Goal: Task Accomplishment & Management: Use online tool/utility

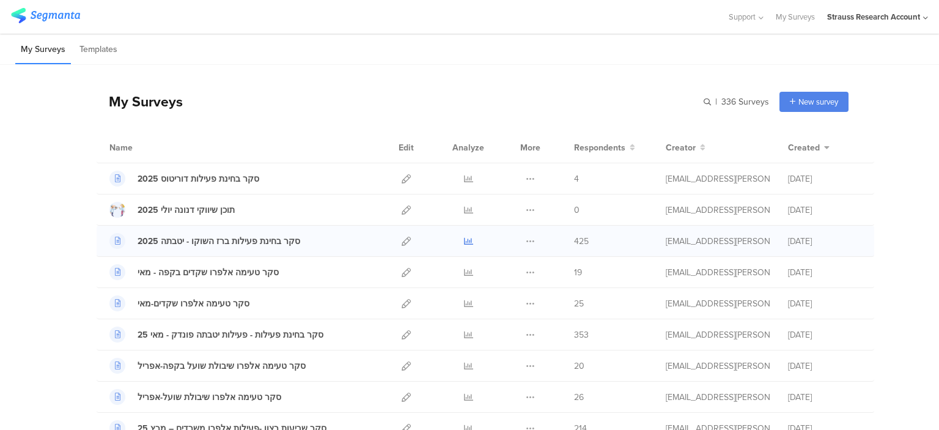
click at [464, 244] on icon at bounding box center [468, 241] width 9 height 9
click at [526, 177] on icon at bounding box center [530, 178] width 9 height 9
click at [511, 213] on button "Duplicate" at bounding box center [506, 210] width 67 height 22
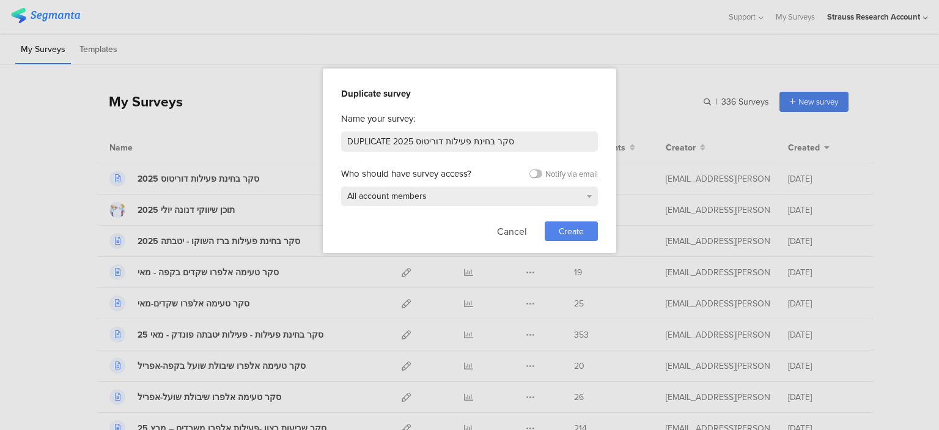
click at [569, 232] on span "Create" at bounding box center [571, 231] width 25 height 13
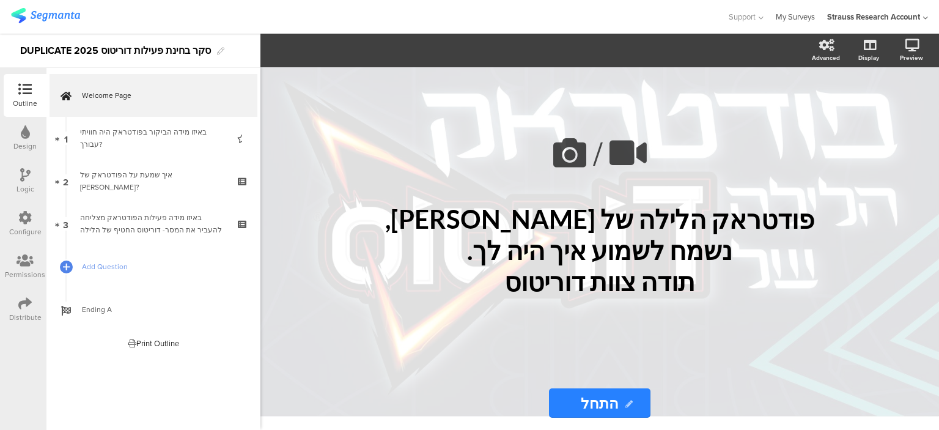
click at [802, 11] on link "My Surveys" at bounding box center [795, 17] width 39 height 34
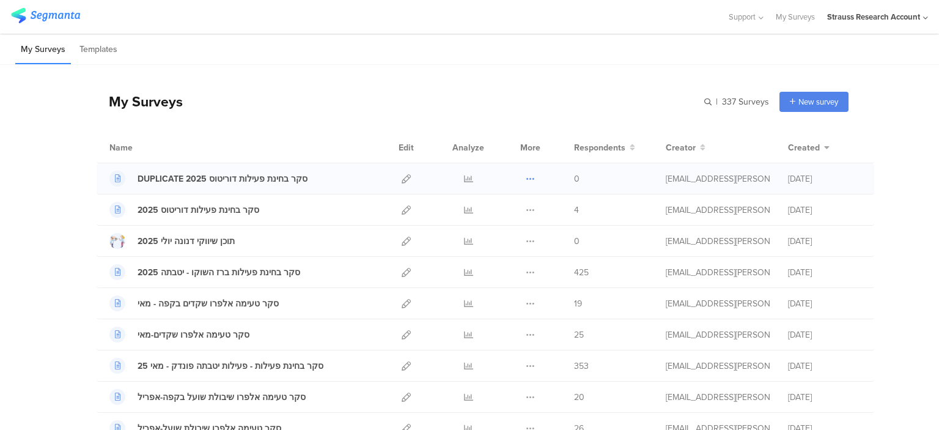
click at [526, 178] on icon at bounding box center [530, 178] width 9 height 9
click at [487, 249] on span at bounding box center [488, 254] width 13 height 13
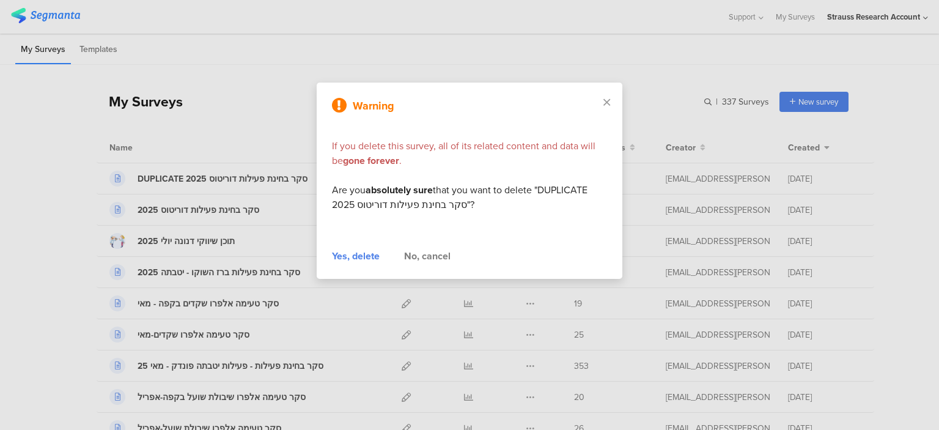
click at [351, 253] on div "Yes, delete" at bounding box center [356, 256] width 48 height 15
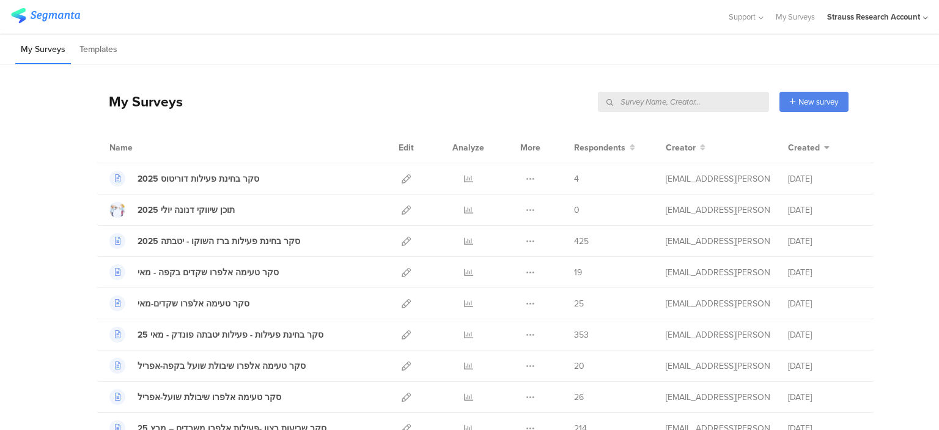
click at [712, 97] on input "text" at bounding box center [683, 102] width 171 height 20
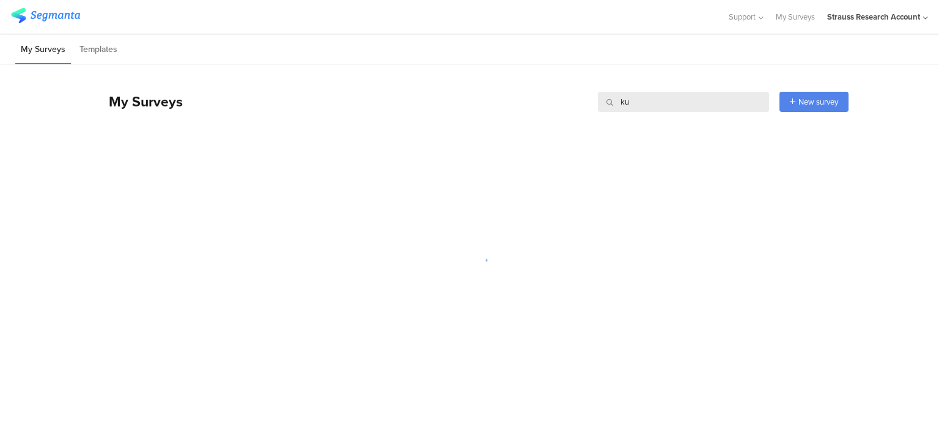
type input "k"
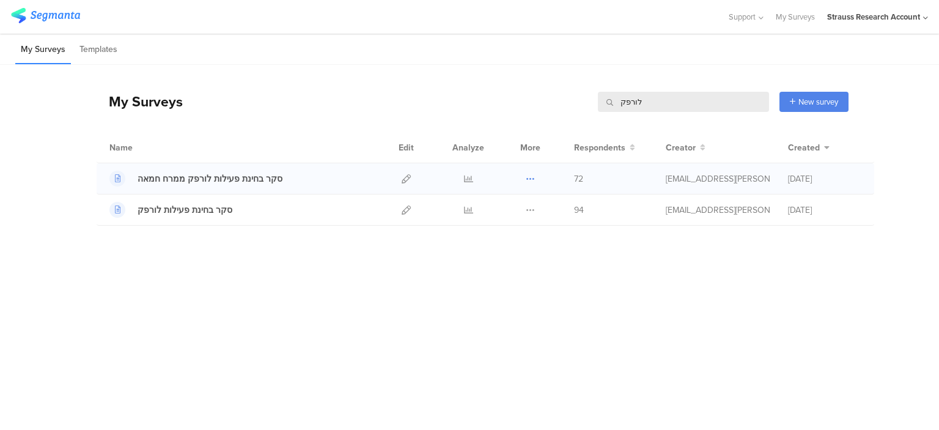
type input "לורפק"
click at [530, 176] on icon at bounding box center [530, 178] width 9 height 9
click at [523, 210] on button "Duplicate" at bounding box center [506, 210] width 67 height 22
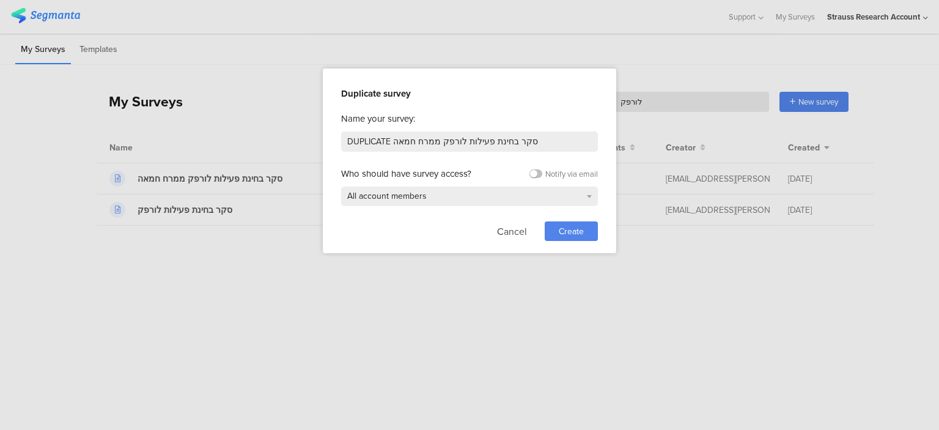
click at [567, 229] on span "Create" at bounding box center [571, 231] width 25 height 13
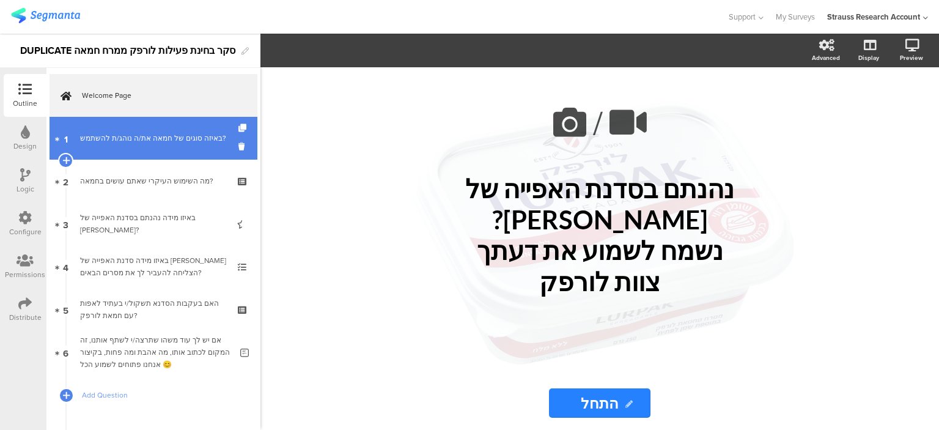
click at [167, 136] on div "באיזה סוגים של חמאה את/ה נוהג/ת להשתמש?" at bounding box center [153, 138] width 146 height 12
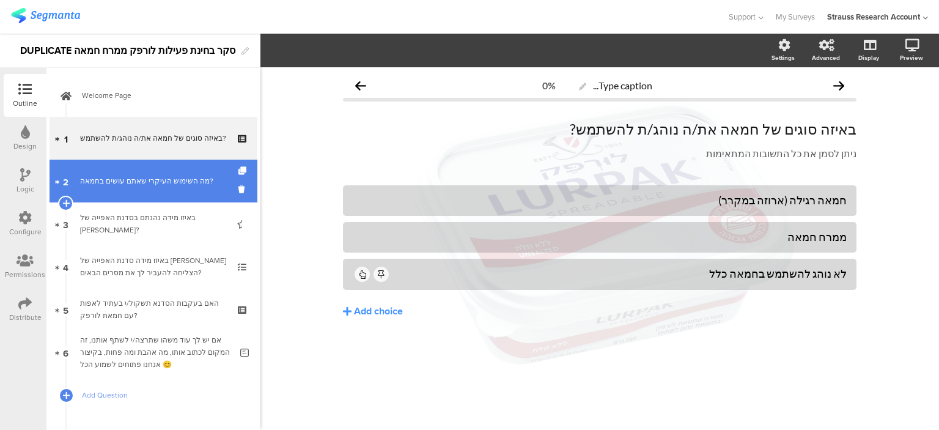
click at [185, 188] on link "2 מה השימוש העיקרי שאתם עושים בחמאה?" at bounding box center [154, 181] width 208 height 43
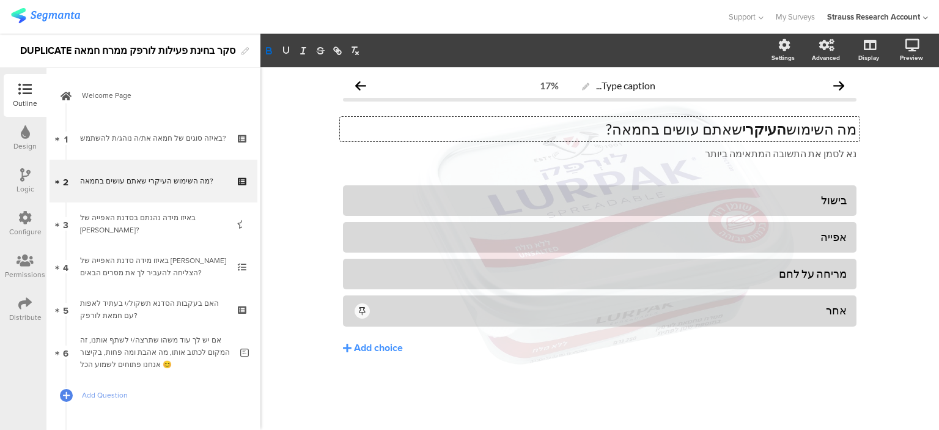
click at [784, 132] on div "מה השימוש העיקרי שאתם עושים בחמאה? מה השימוש העיקרי שאתם עושים בחמאה? מה השימוש…" at bounding box center [600, 129] width 520 height 24
click at [784, 132] on strong "העיקרי" at bounding box center [764, 129] width 44 height 18
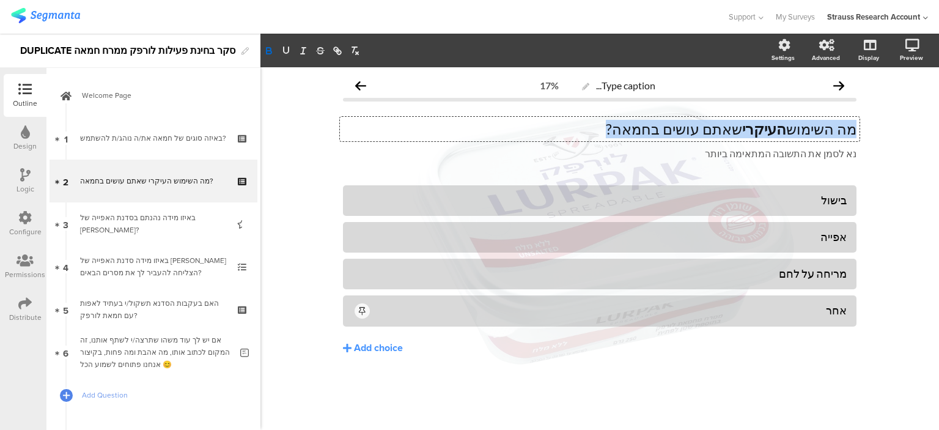
click at [784, 132] on strong "העיקרי" at bounding box center [764, 129] width 44 height 18
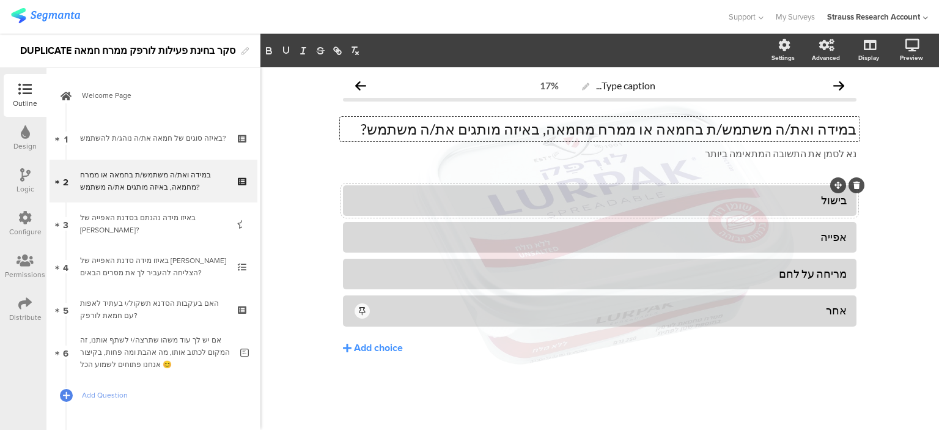
click at [801, 198] on div "בישול" at bounding box center [600, 200] width 494 height 14
paste div
click at [839, 240] on div "אפייה" at bounding box center [600, 237] width 494 height 14
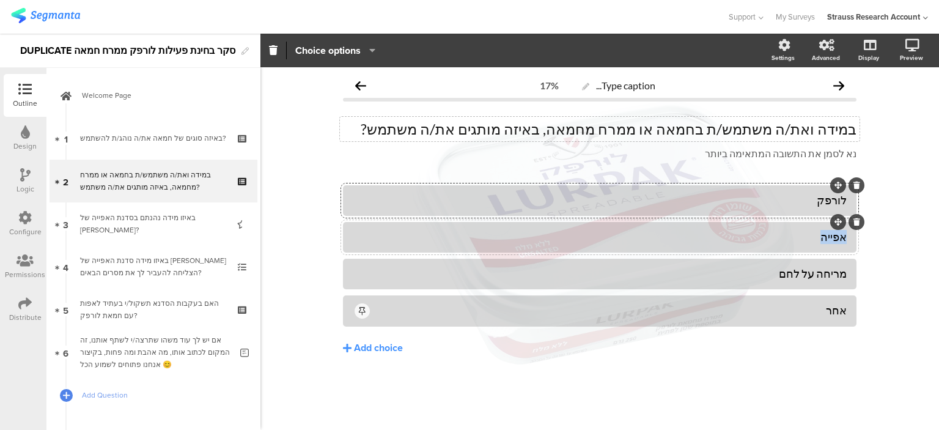
click at [839, 240] on div "אפייה" at bounding box center [600, 237] width 494 height 14
paste div
click at [821, 276] on div "מריחה על לחם" at bounding box center [600, 274] width 494 height 14
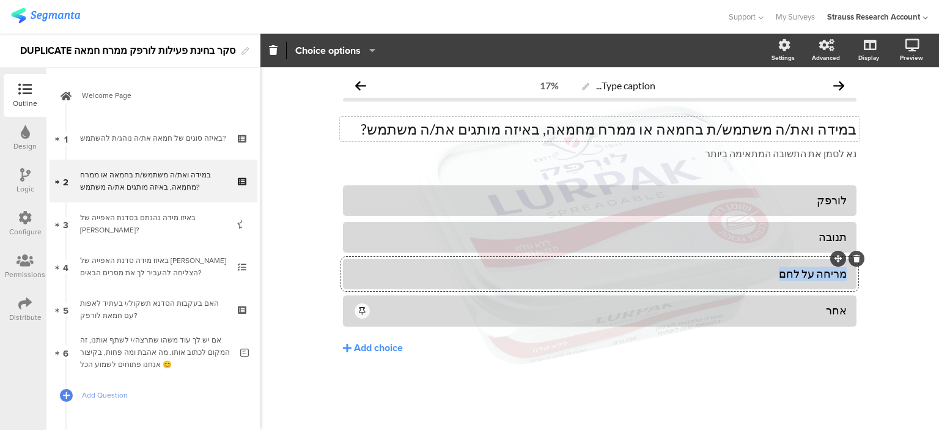
click at [821, 276] on div "מריחה על לחם" at bounding box center [600, 274] width 494 height 14
paste div
click at [824, 311] on div "אחר" at bounding box center [609, 310] width 475 height 14
click at [839, 313] on div "אחר" at bounding box center [609, 310] width 475 height 14
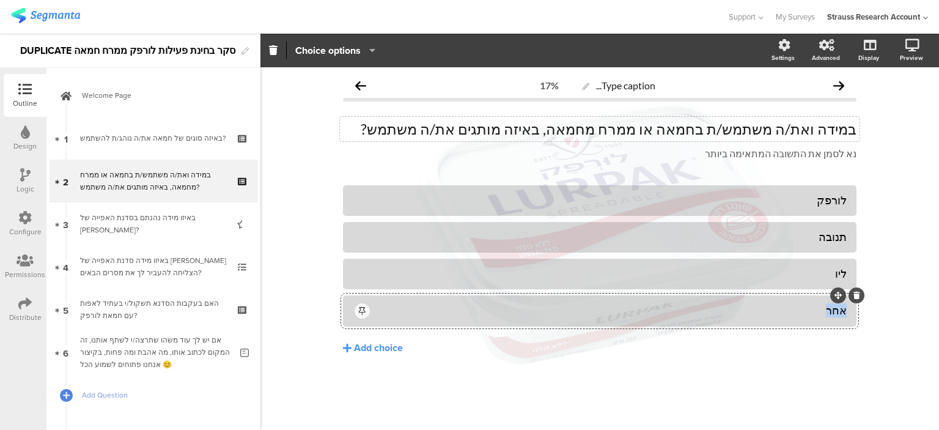
click at [839, 313] on div "אחר" at bounding box center [609, 310] width 475 height 14
paste div
click at [393, 311] on div "אלוויר" at bounding box center [609, 310] width 475 height 14
click at [375, 48] on icon "button" at bounding box center [369, 50] width 12 height 10
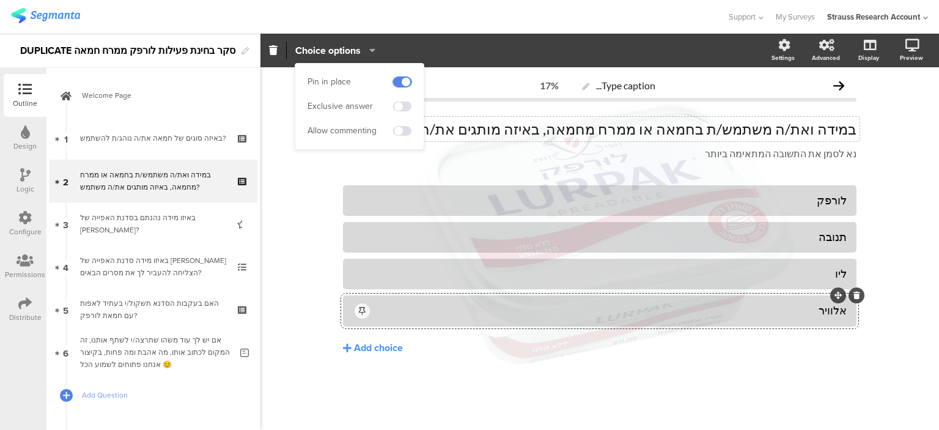
click at [406, 78] on span at bounding box center [402, 82] width 18 height 10
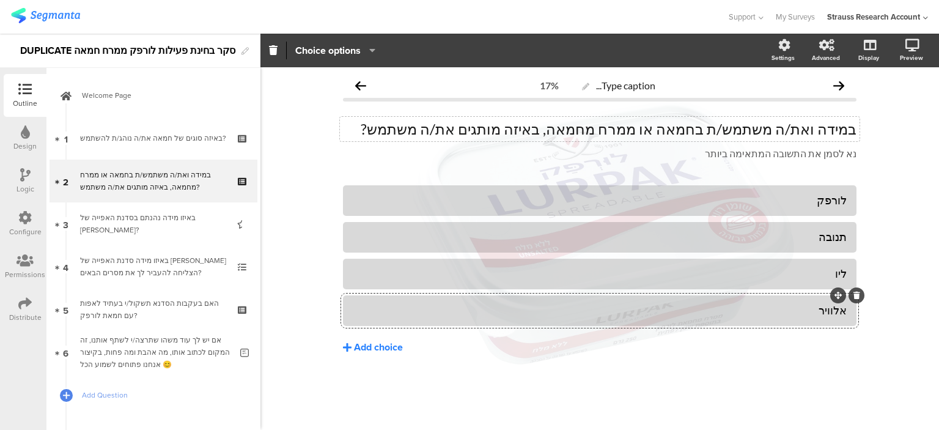
click at [350, 345] on icon at bounding box center [347, 347] width 9 height 10
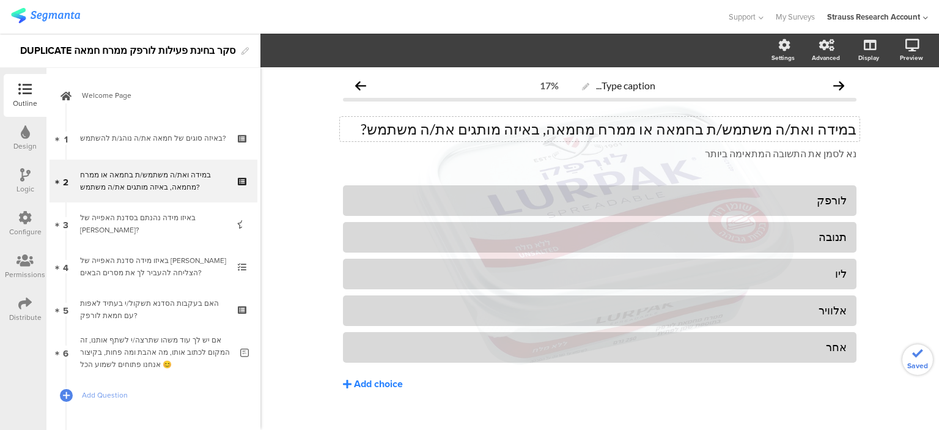
click at [344, 385] on icon at bounding box center [347, 384] width 9 height 10
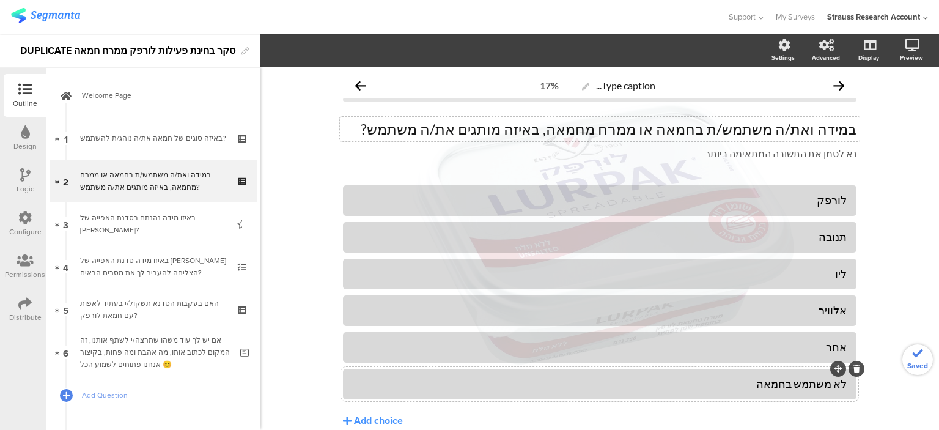
click at [710, 383] on div "לא משתמש בחמאה" at bounding box center [600, 384] width 494 height 14
click at [802, 385] on div "לא משתמש בחמאה" at bounding box center [600, 384] width 494 height 14
click at [377, 55] on div "Pin in place Exclusive answer Allow commenting Choice options" at bounding box center [335, 51] width 97 height 18
click at [373, 54] on icon "button" at bounding box center [369, 50] width 12 height 10
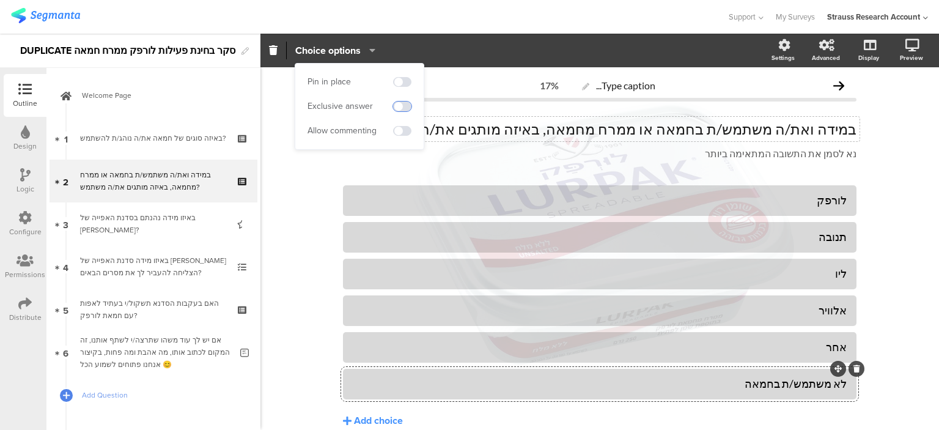
click at [402, 106] on span at bounding box center [402, 106] width 18 height 10
click at [405, 81] on span at bounding box center [402, 82] width 18 height 10
click at [768, 342] on div "אחר" at bounding box center [600, 347] width 494 height 14
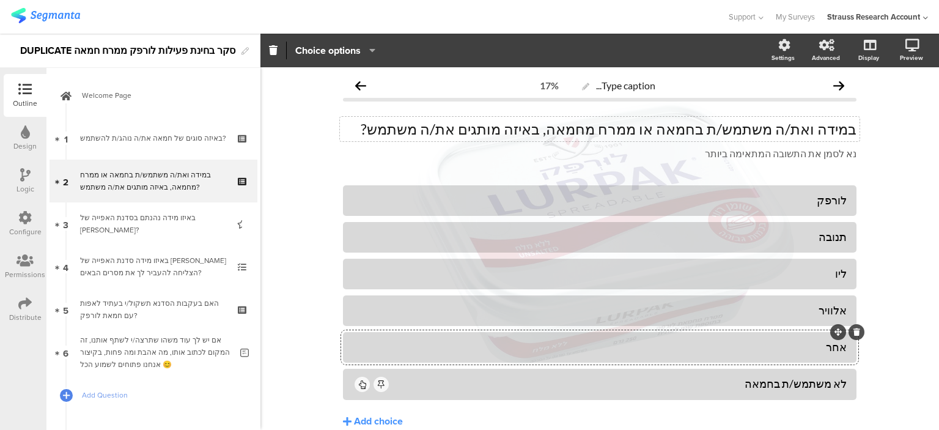
click at [362, 51] on span "Choice options" at bounding box center [335, 50] width 80 height 14
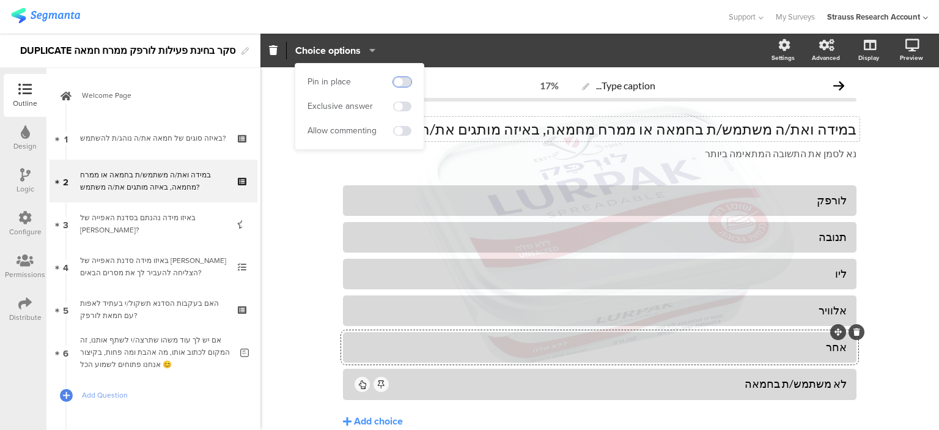
click at [400, 80] on span at bounding box center [402, 82] width 18 height 10
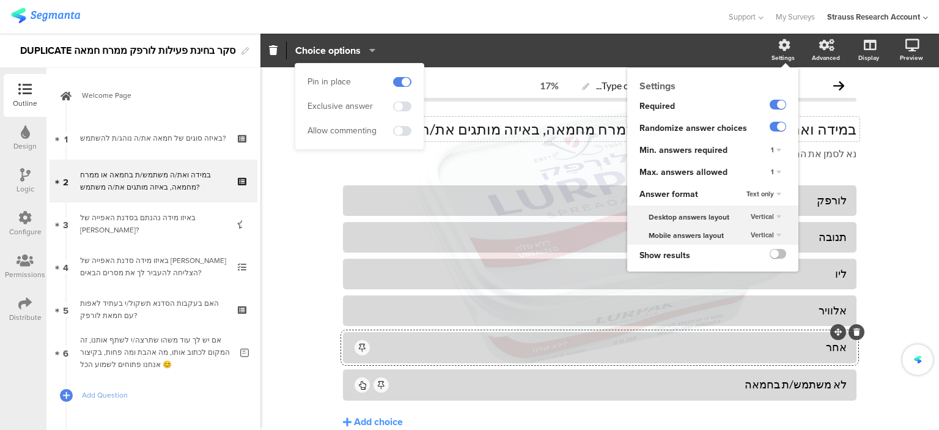
click at [778, 46] on icon at bounding box center [784, 45] width 12 height 12
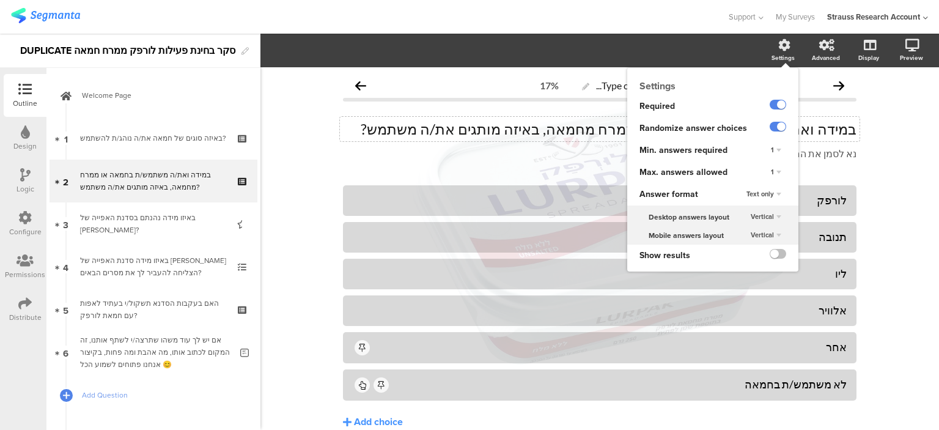
click at [767, 172] on div "1" at bounding box center [776, 172] width 20 height 15
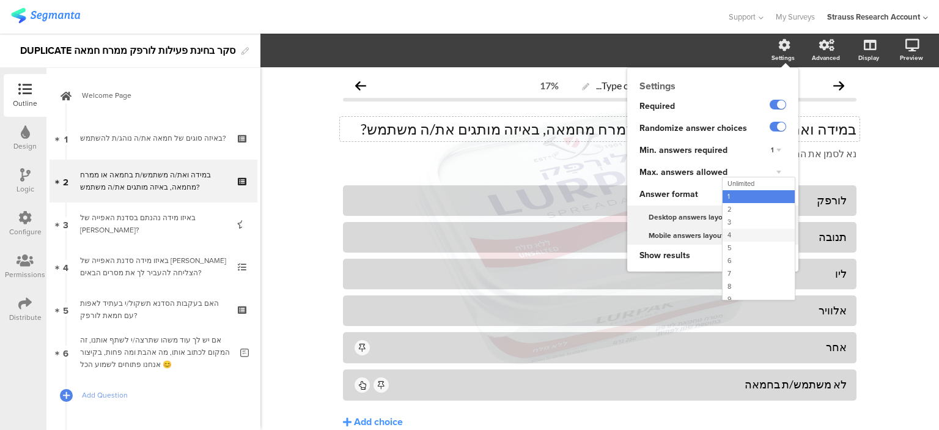
click at [724, 237] on div "4" at bounding box center [759, 235] width 72 height 13
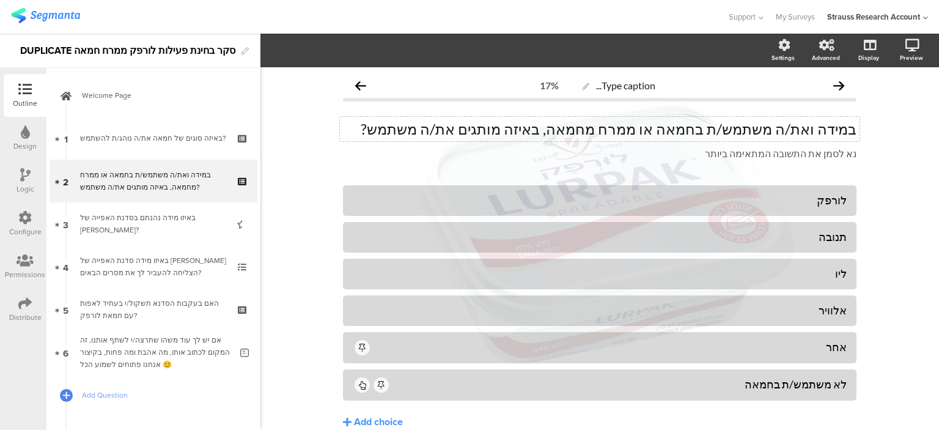
click at [890, 219] on div "Type caption... 17% במידה ואת/ה משתמש/ת בחמאה או ממרח מחמאה, באיזה מותגים את/ה …" at bounding box center [599, 276] width 679 height 419
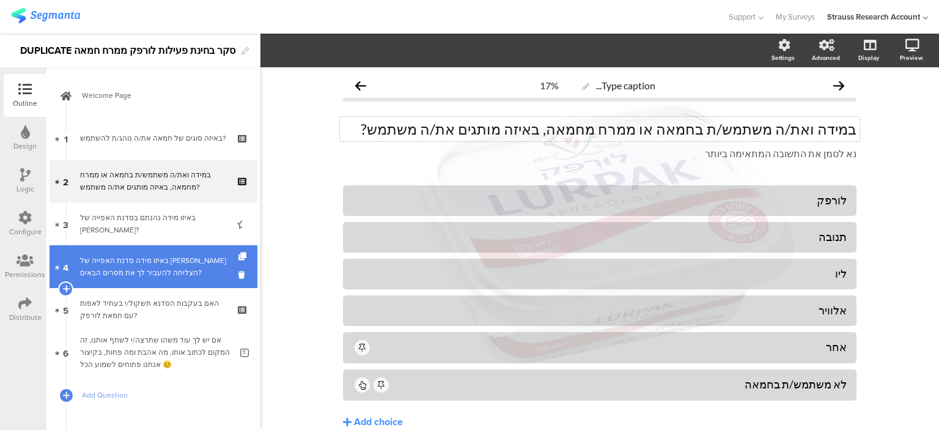
click at [175, 268] on div "באיזו מידה סדנת האפייה של [PERSON_NAME] הצליחה להעביר לך את מסרים הבאים?" at bounding box center [153, 266] width 146 height 24
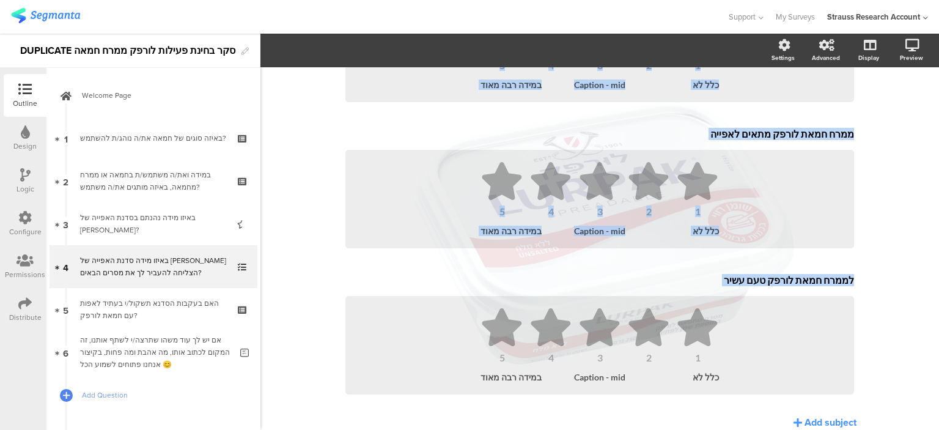
drag, startPoint x: 938, startPoint y: 197, endPoint x: 907, endPoint y: 331, distance: 138.2
click at [938, 325] on div "Settings Advanced Display [GEOGRAPHIC_DATA] Type caption... 50%" at bounding box center [599, 232] width 679 height 396
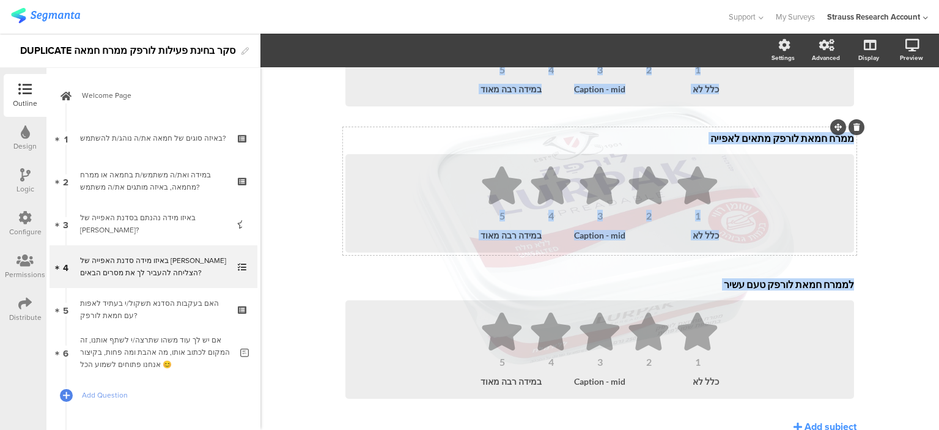
click at [805, 119] on div "ממרח חמאת לורפק הוא איכותי ממרח חמאת לורפק הוא איכותי 1 2 3 4 5 כלל לא Caption …" at bounding box center [600, 191] width 514 height 420
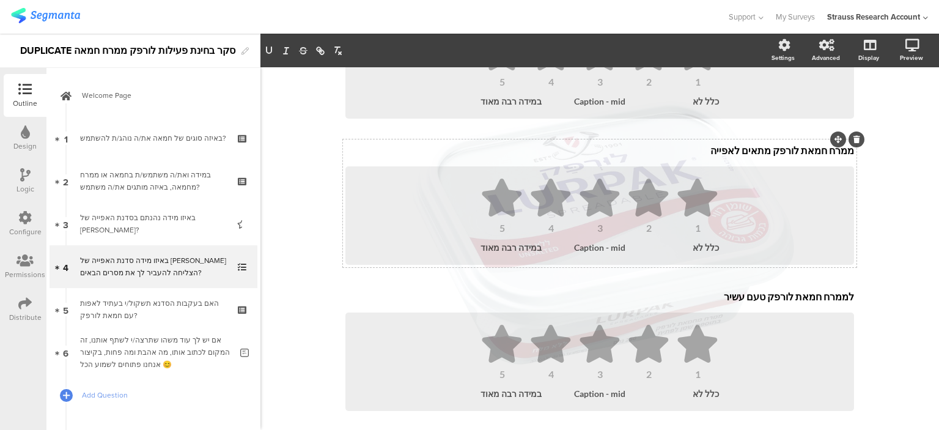
click at [805, 119] on div "ממרח חמאת לורפק הוא איכותי ממרח חמאת לורפק הוא איכותי 1 2 3 4 5 כלל לא Caption …" at bounding box center [600, 203] width 514 height 420
click at [803, 141] on div "ממרח חמאת לורפק מתאים לאפייה ממרח חמאת לורפק מתאים לאפייה" at bounding box center [599, 151] width 515 height 20
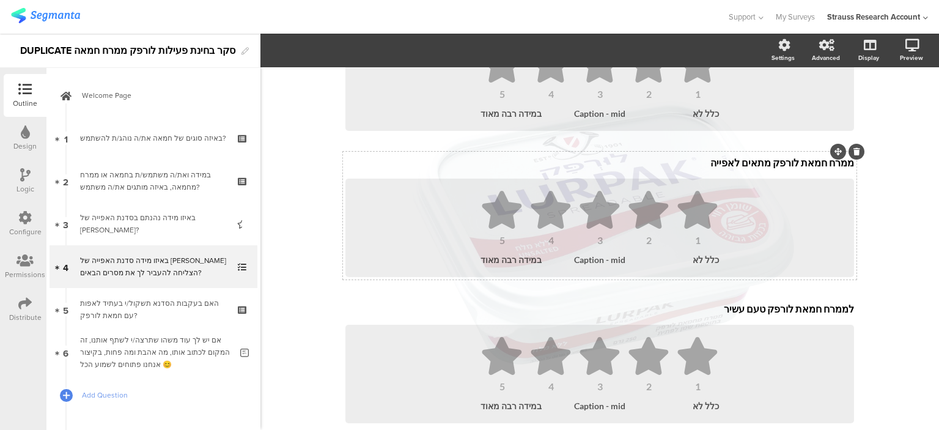
click at [803, 153] on div "ממרח חמאת לורפק מתאים לאפייה ממרח חמאת לורפק מתאים לאפייה" at bounding box center [599, 163] width 515 height 20
click at [806, 157] on p "ממרח חמאת לורפק מתאים לאפייה" at bounding box center [599, 163] width 509 height 12
click at [811, 300] on div "לממרח חמאת לורפק טעם עשיר לממרח חמאת לורפק טעם עשיר" at bounding box center [599, 310] width 515 height 20
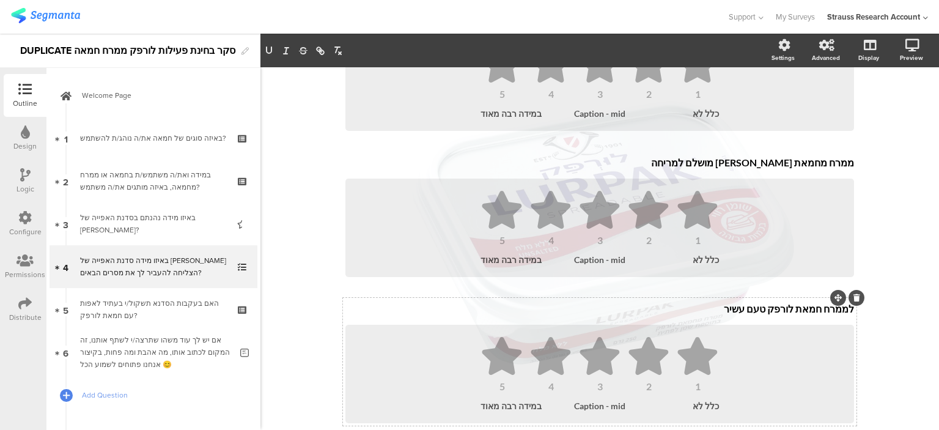
scroll to position [196, 0]
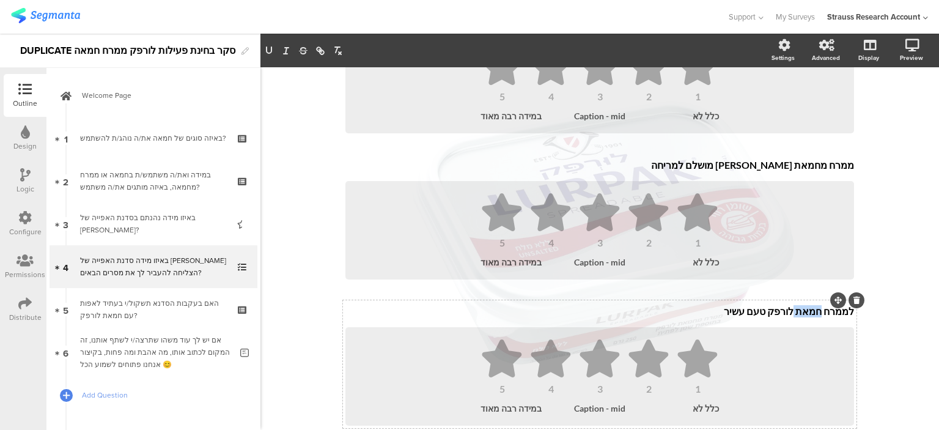
click at [811, 305] on p "לממרח חמאת לורפק טעם עשיר" at bounding box center [599, 311] width 509 height 12
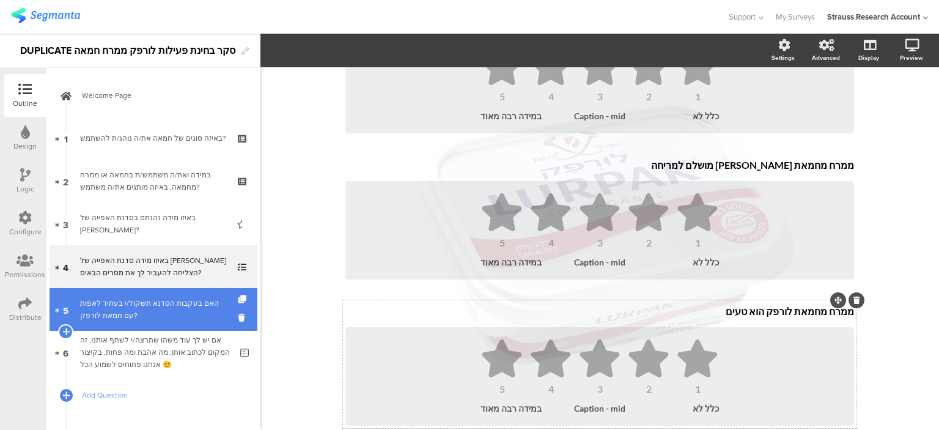
click at [178, 303] on div "האם בעקבות הסדנא תשקול/י בעתיד לאפות עם חמאת לורפק?" at bounding box center [153, 309] width 146 height 24
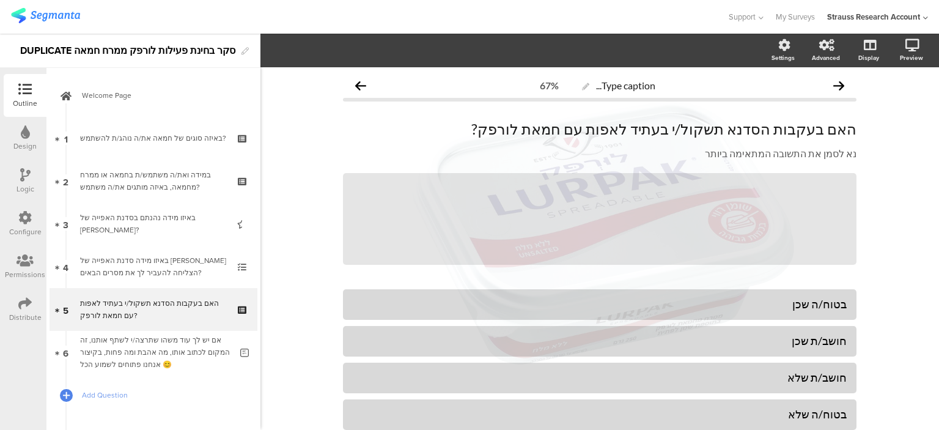
drag, startPoint x: 938, startPoint y: 249, endPoint x: 880, endPoint y: 177, distance: 92.6
click at [898, 180] on div "Settings Advanced Display [GEOGRAPHIC_DATA] Type caption... 67%" at bounding box center [599, 232] width 679 height 396
click at [778, 127] on div "האם בעקבות הסדנא תשקול/י בעתיד לאפות עם חמאת לורפק? האם בעקבות הסדנא תשקול/י בע…" at bounding box center [600, 129] width 520 height 24
click at [778, 127] on p "האם בעקבות הסדנא תשקול/י בעתיד לאפות עם חמאת לורפק?" at bounding box center [600, 129] width 514 height 18
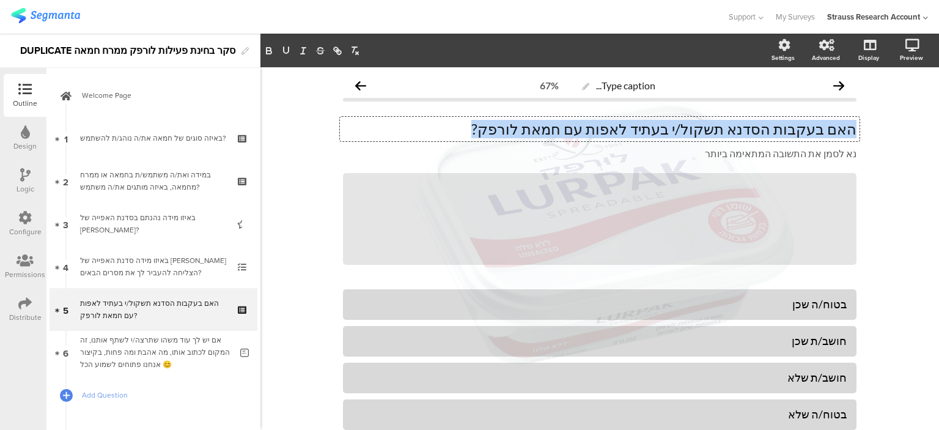
click at [778, 127] on p "האם בעקבות הסדנא תשקול/י בעתיד לאפות עם חמאת לורפק?" at bounding box center [600, 129] width 514 height 18
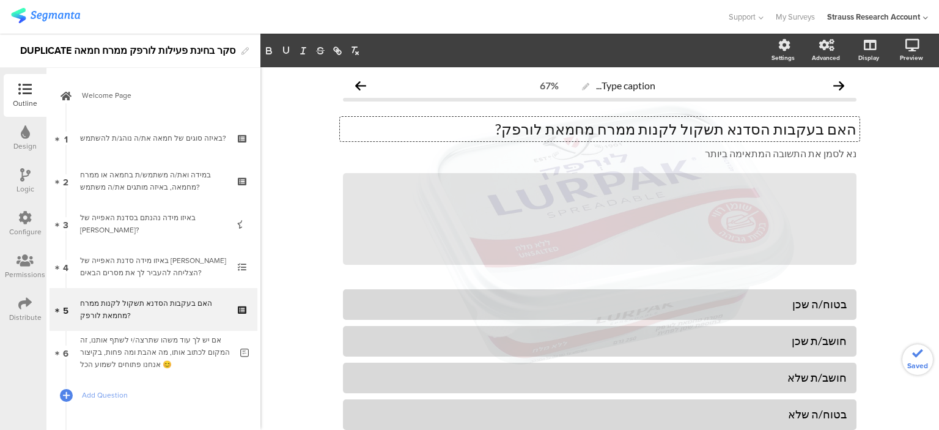
click at [685, 129] on p "האם בעקבות הסדנא תשקול לקנות ממרח מחמאת לורפק?" at bounding box center [600, 129] width 514 height 18
click at [27, 222] on icon at bounding box center [24, 217] width 13 height 13
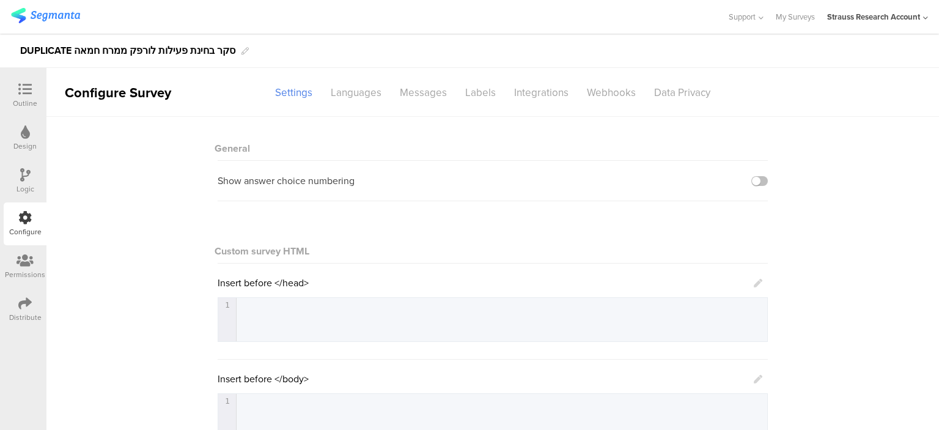
click at [29, 295] on div "Distribute" at bounding box center [25, 309] width 43 height 43
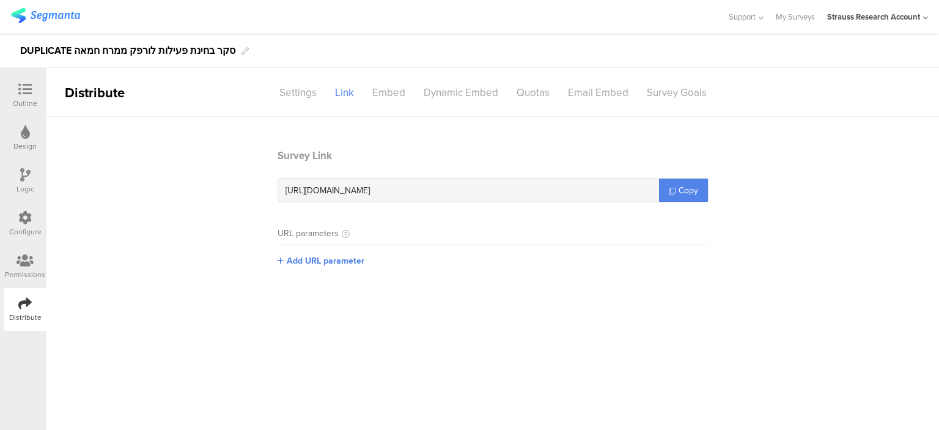
click at [24, 132] on icon at bounding box center [25, 131] width 9 height 13
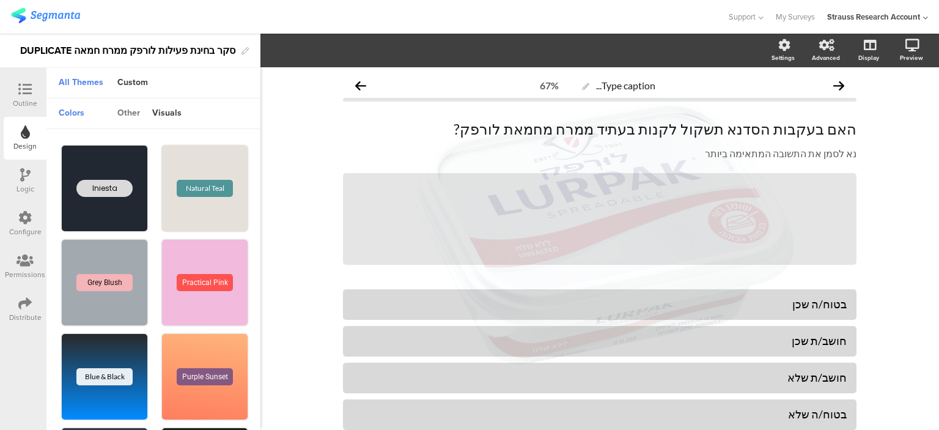
click at [126, 105] on div "other" at bounding box center [128, 113] width 35 height 21
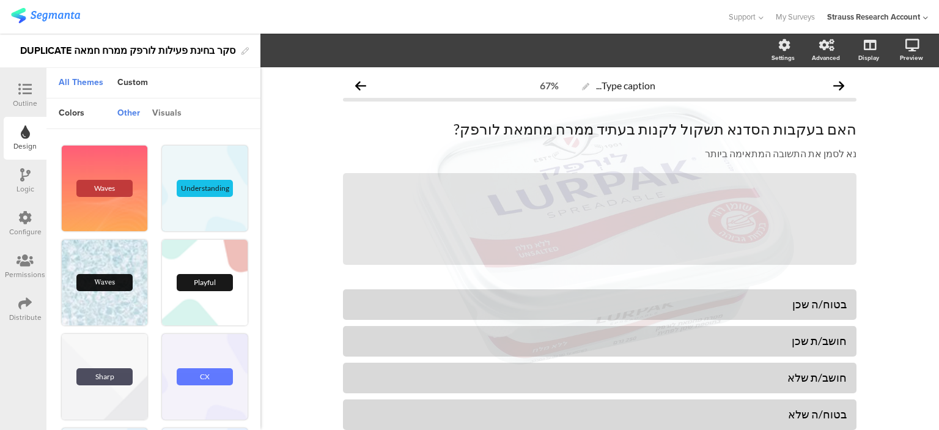
click at [169, 117] on div "visuals" at bounding box center [167, 113] width 42 height 21
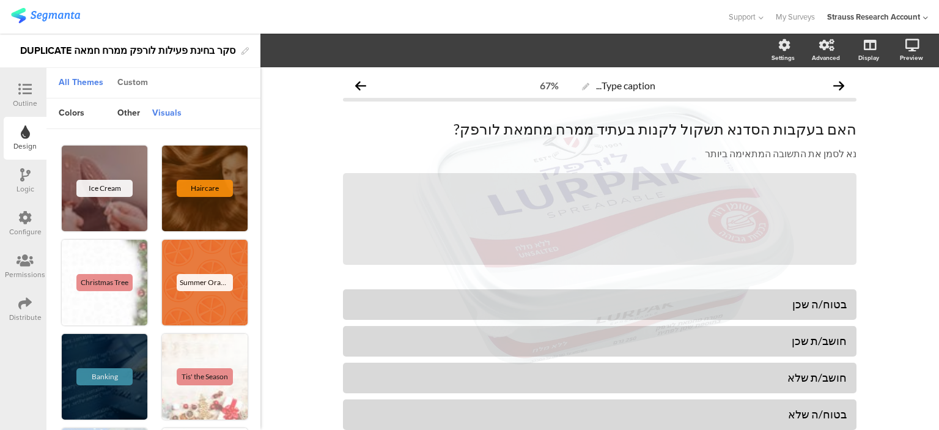
click at [139, 86] on div "Custom" at bounding box center [132, 83] width 43 height 21
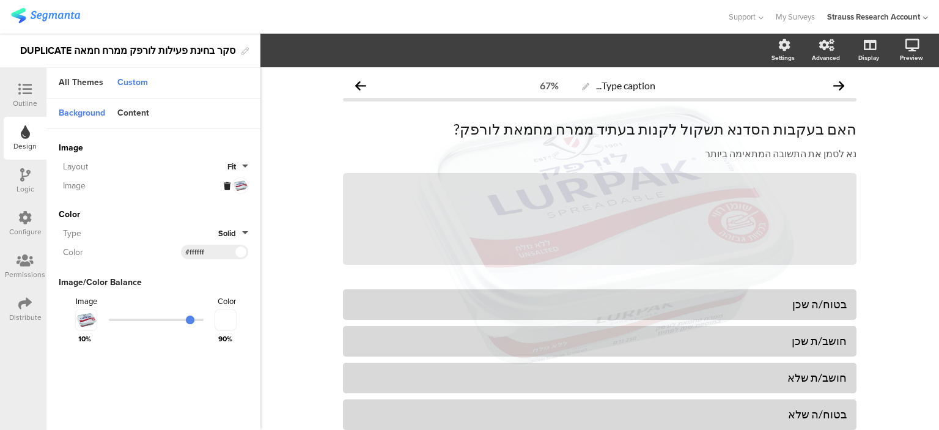
click at [228, 183] on icon at bounding box center [227, 186] width 7 height 8
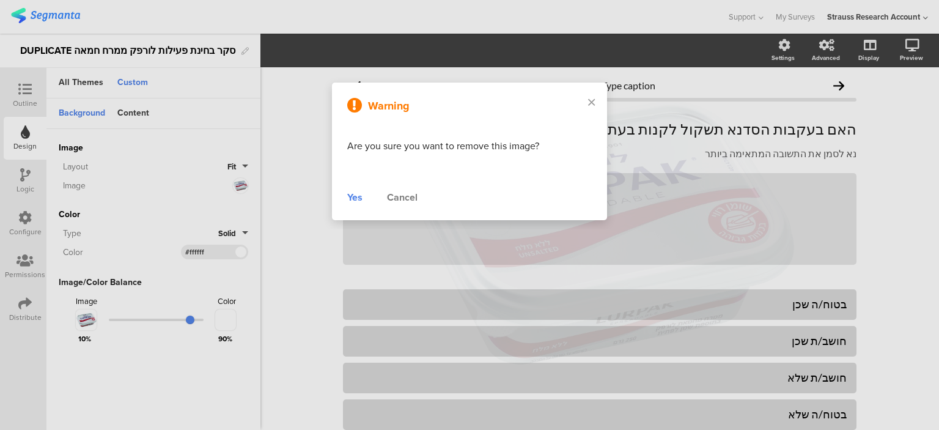
click at [348, 197] on div "Yes" at bounding box center [354, 197] width 15 height 15
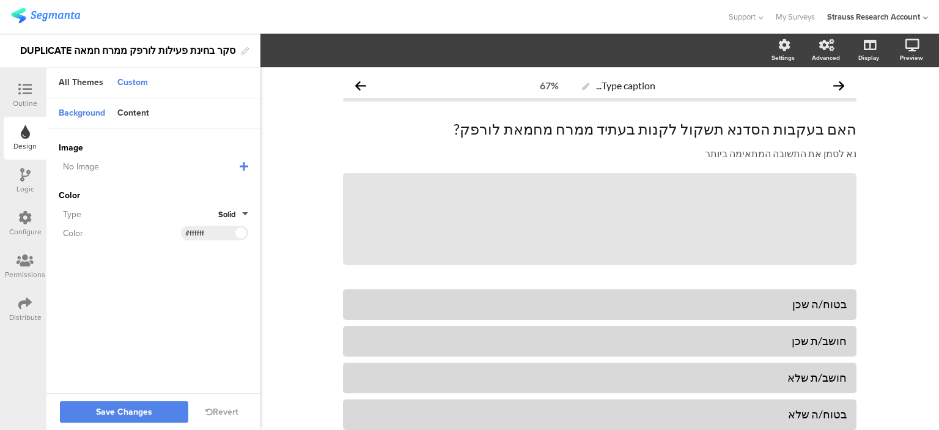
click at [243, 164] on icon at bounding box center [244, 166] width 9 height 10
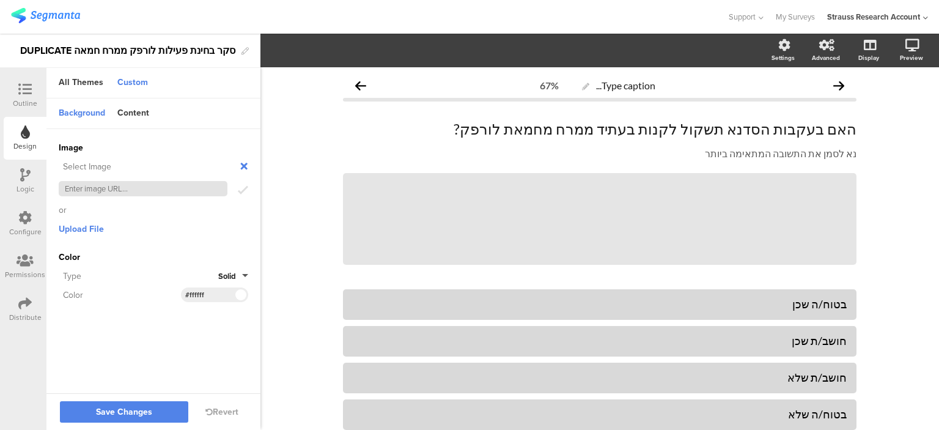
click at [175, 187] on input "text" at bounding box center [143, 188] width 169 height 15
click at [88, 231] on span "Upload File" at bounding box center [81, 229] width 45 height 13
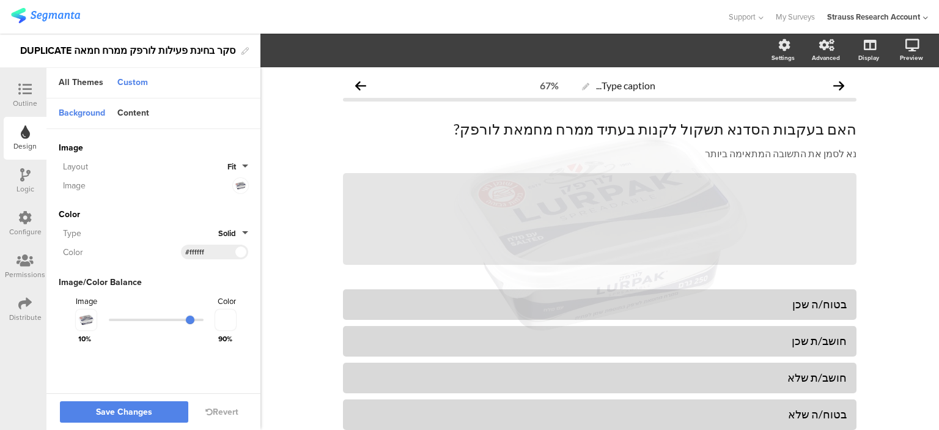
click at [938, 268] on div "Settings Advanced Display [GEOGRAPHIC_DATA] Type caption... 67%" at bounding box center [599, 232] width 679 height 396
click at [26, 94] on icon at bounding box center [24, 89] width 13 height 13
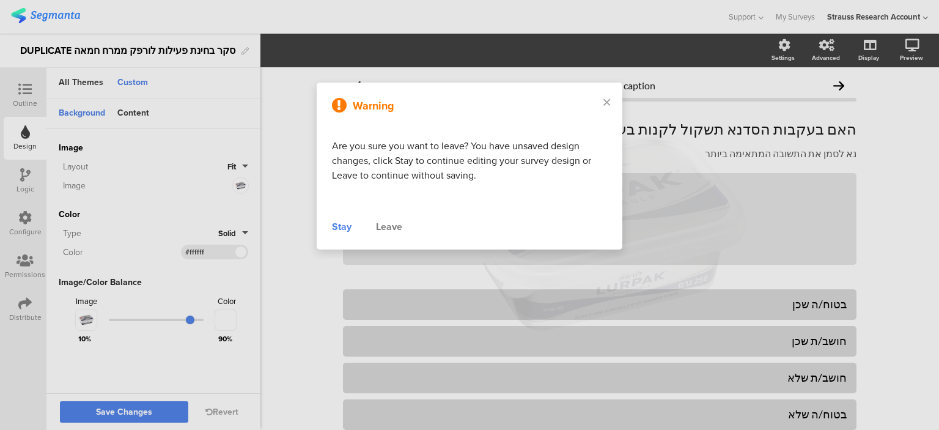
click at [133, 412] on div at bounding box center [469, 215] width 939 height 430
click at [347, 229] on div "Stay" at bounding box center [342, 226] width 20 height 15
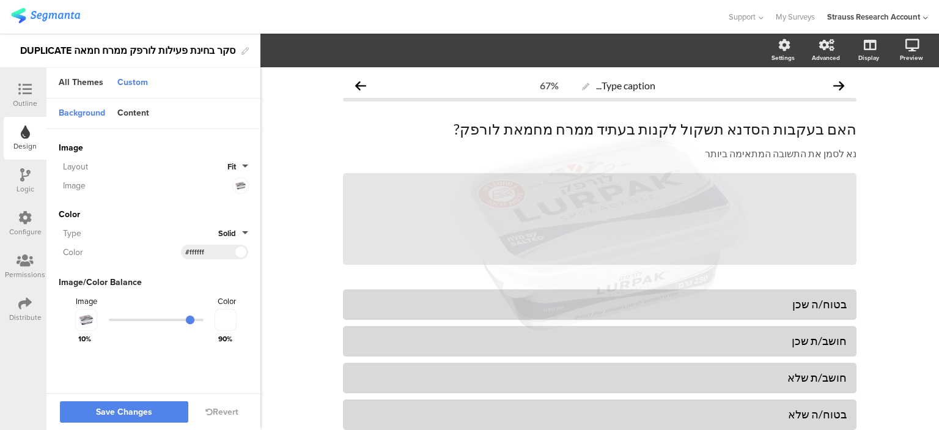
click at [2, 365] on div "Outline Design Logic Configure Permissions Distribute" at bounding box center [23, 249] width 46 height 362
click at [115, 412] on span "Save Changes" at bounding box center [124, 412] width 56 height 0
click at [25, 91] on icon at bounding box center [24, 89] width 13 height 13
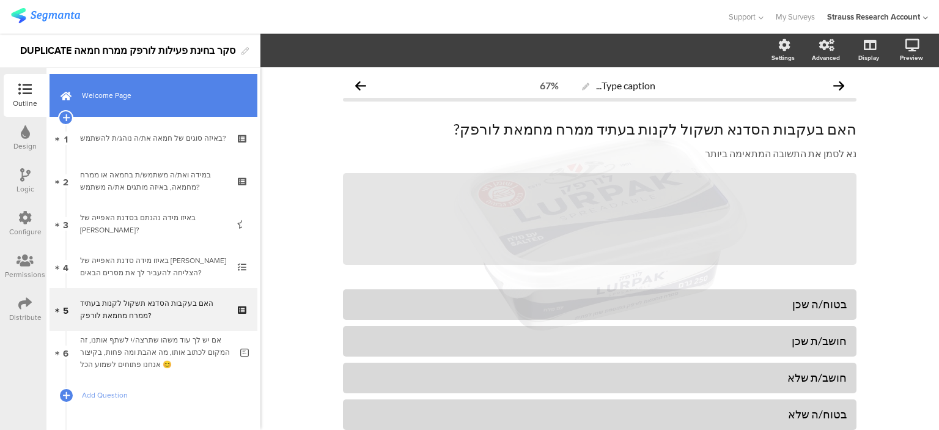
click at [198, 79] on link "Welcome Page" at bounding box center [154, 95] width 208 height 43
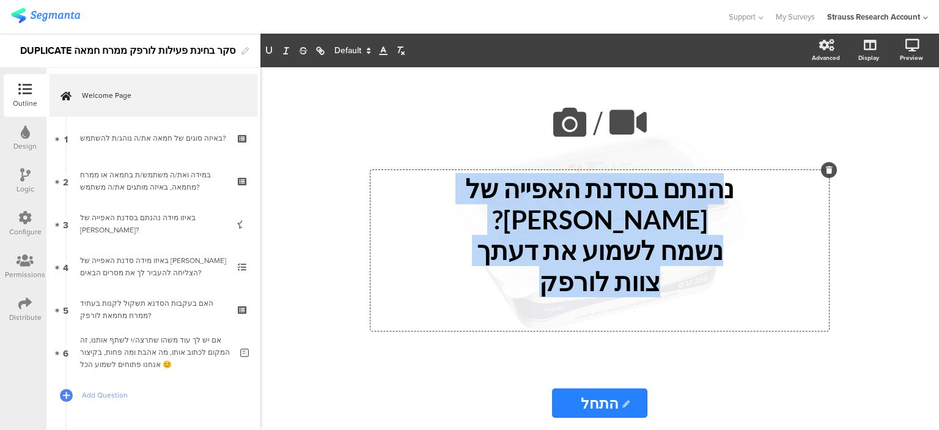
drag, startPoint x: 745, startPoint y: 207, endPoint x: 505, endPoint y: 273, distance: 248.8
click at [505, 273] on div "נהנתם בסדנת האפייה של [PERSON_NAME]? נשמח לשמוע את דעתך צוות לורפק נהנתם בסדנת …" at bounding box center [599, 250] width 459 height 161
copy div "הנתם בסדנת האפייה של [PERSON_NAME]? נשמח לשמוע את דעתך צוות לורפק"
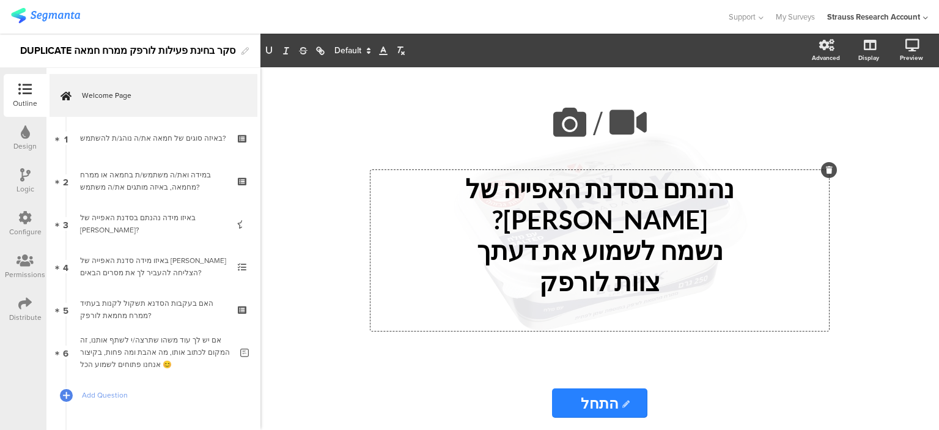
drag, startPoint x: 874, startPoint y: 290, endPoint x: 838, endPoint y: 293, distance: 36.2
click at [873, 290] on div "/ נהנתם בסדנת האפייה של [PERSON_NAME]? נשמח לשמוע את דעתך צוות לורפק נהנתם בסדנ…" at bounding box center [599, 248] width 679 height 363
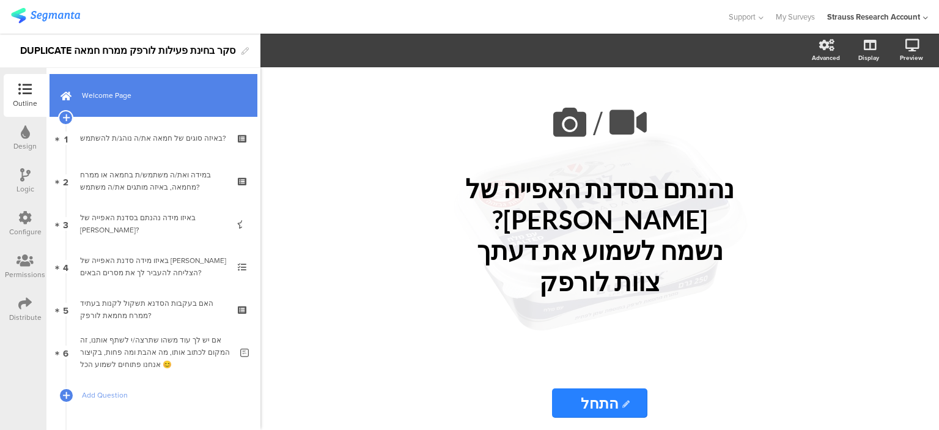
click at [184, 105] on link "Welcome Page" at bounding box center [154, 95] width 208 height 43
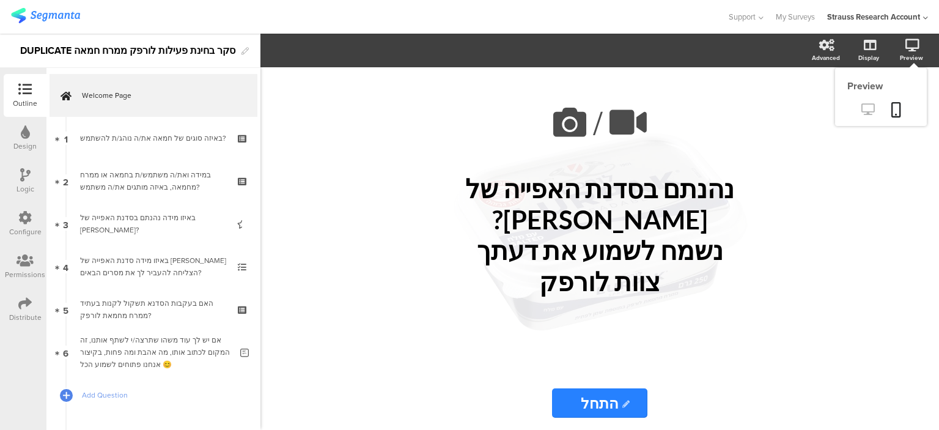
click at [871, 105] on icon at bounding box center [867, 109] width 13 height 12
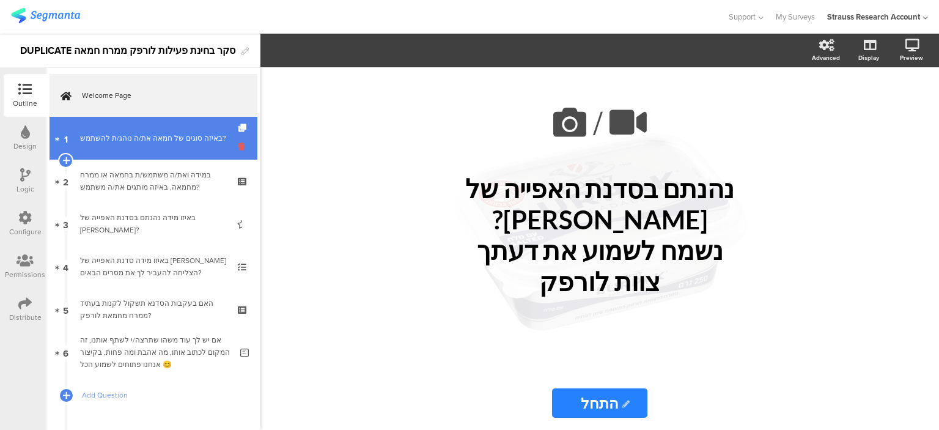
click at [238, 146] on icon at bounding box center [243, 147] width 10 height 12
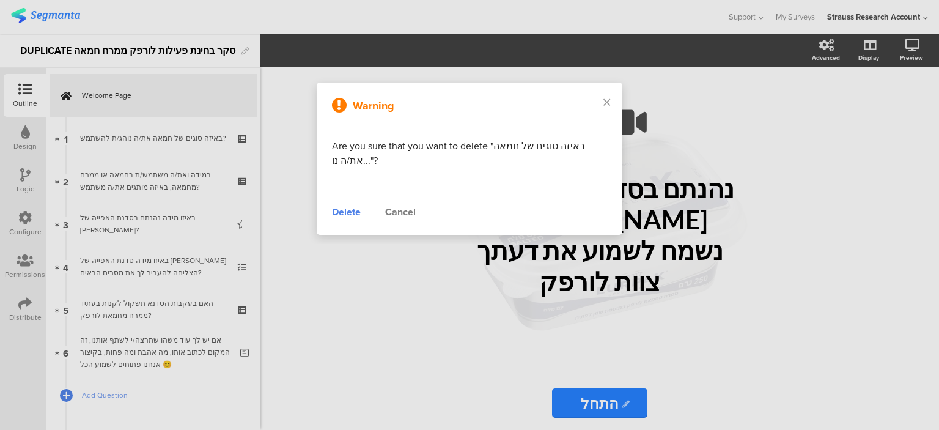
click at [347, 213] on div "Delete" at bounding box center [346, 212] width 29 height 15
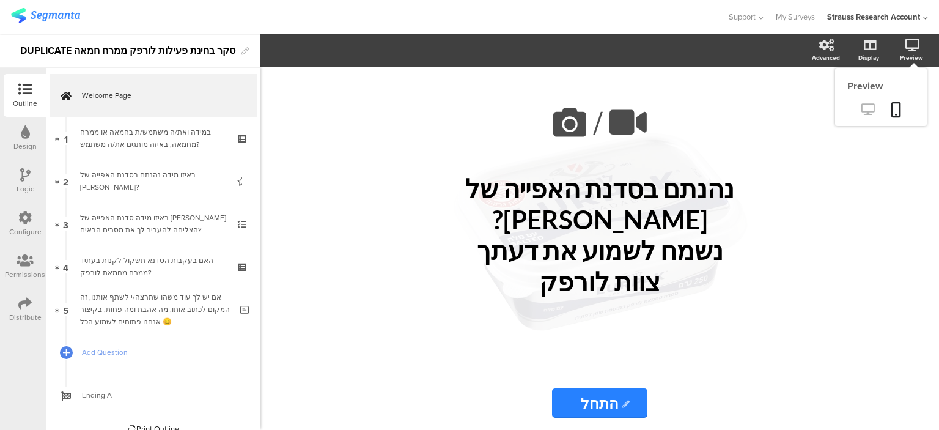
click at [868, 114] on icon at bounding box center [867, 109] width 13 height 12
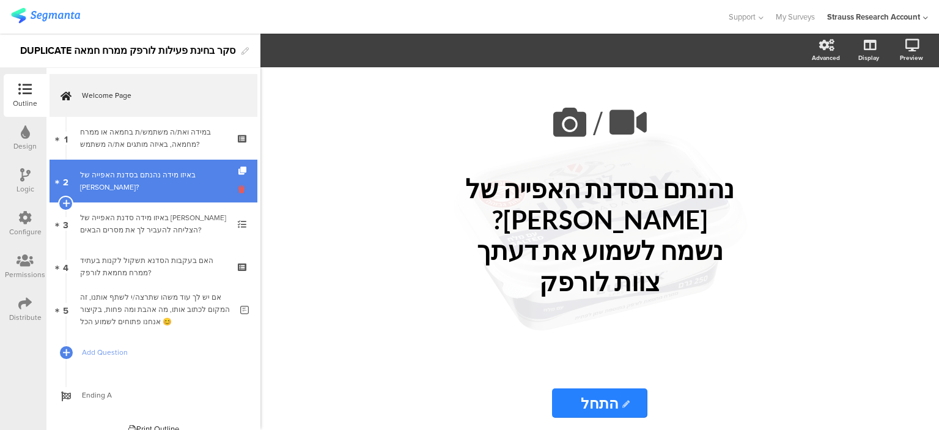
click at [238, 191] on icon at bounding box center [243, 189] width 10 height 12
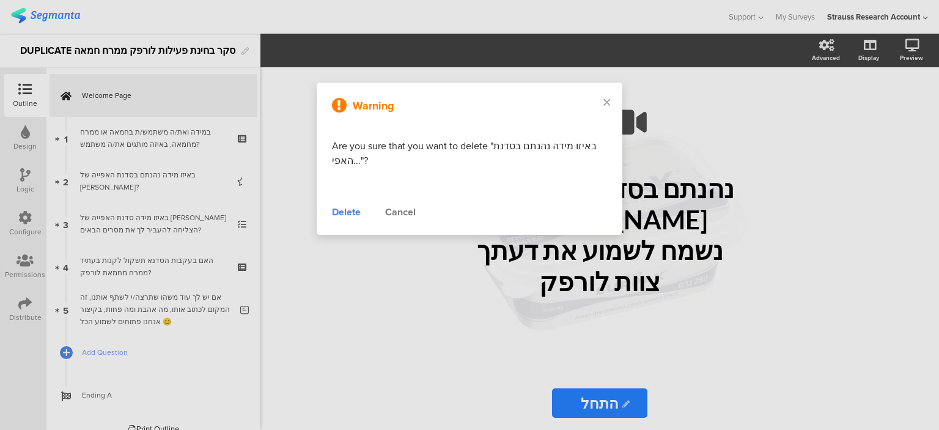
click at [344, 210] on div "Delete" at bounding box center [346, 212] width 29 height 15
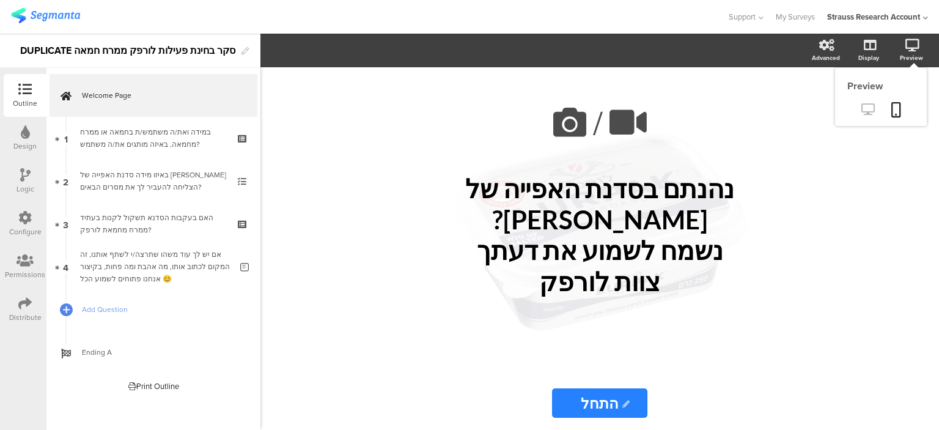
click at [871, 105] on icon at bounding box center [867, 109] width 13 height 12
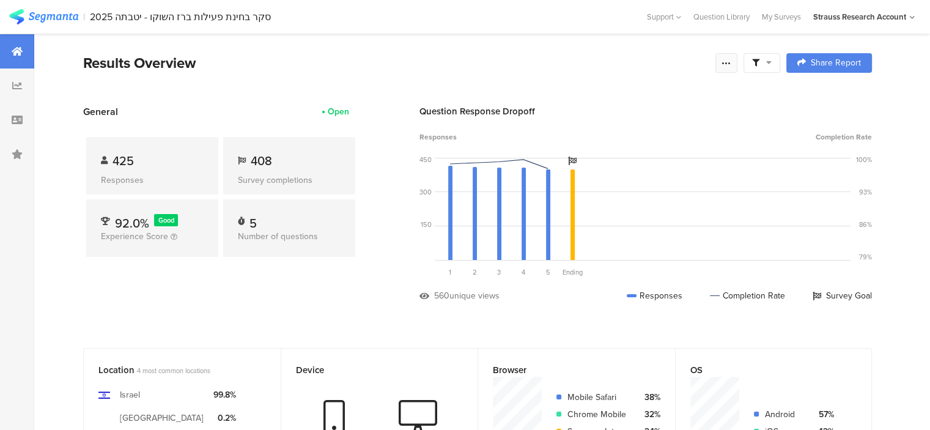
click at [731, 64] on icon at bounding box center [726, 63] width 10 height 10
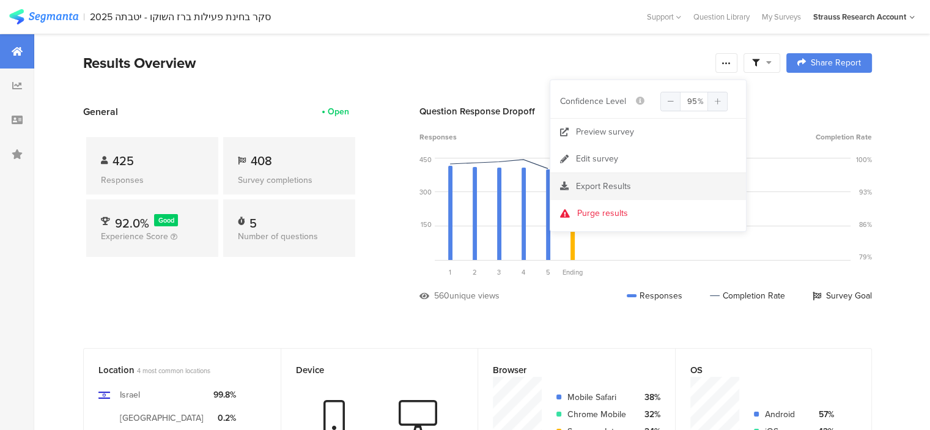
click at [599, 184] on span "Export Results" at bounding box center [603, 186] width 55 height 13
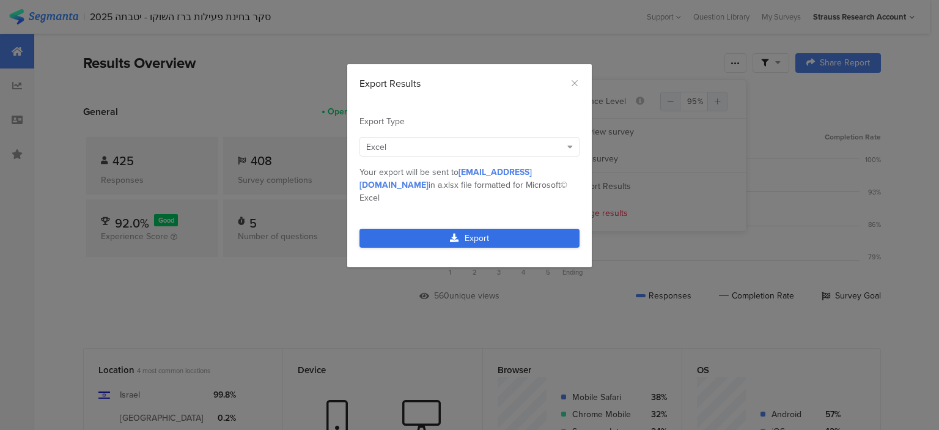
click at [455, 234] on icon "dialog" at bounding box center [454, 238] width 9 height 9
